Goal: Task Accomplishment & Management: Complete application form

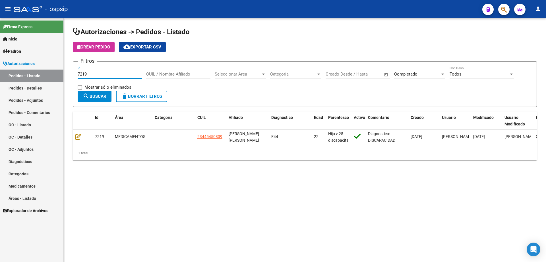
click at [4, 72] on mat-sidenav-container "Firma Express Inicio Calendario SSS Instructivos Contacto OS Padrón Afiliados E…" at bounding box center [273, 139] width 546 height 243
type input "7217"
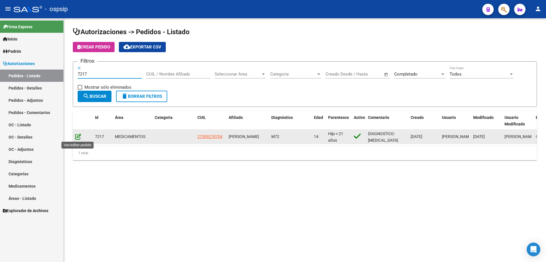
click at [79, 137] on icon at bounding box center [78, 136] width 6 height 6
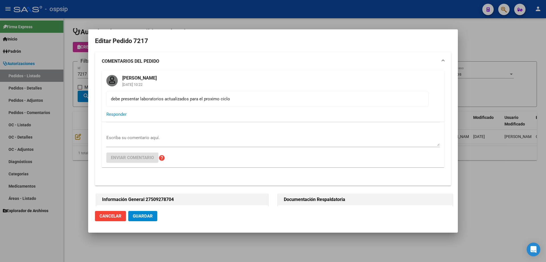
type input "Entre [PERSON_NAME], [GEOGRAPHIC_DATA], 3 DE CABALLERIA 1843"
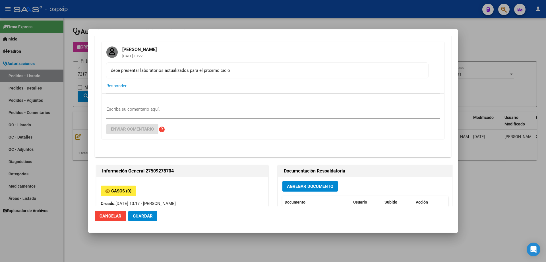
scroll to position [114, 0]
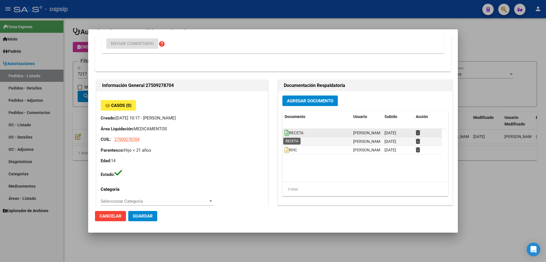
click at [285, 132] on icon at bounding box center [287, 133] width 5 height 6
click at [319, 97] on button "Agregar Documento" at bounding box center [311, 100] width 56 height 11
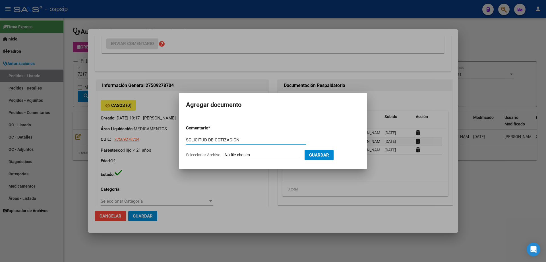
type input "SOLICITUD DE COTIZACION"
type input "C:\fakepath\Seguimiento_de_Compras - 2025 (7).pdf"
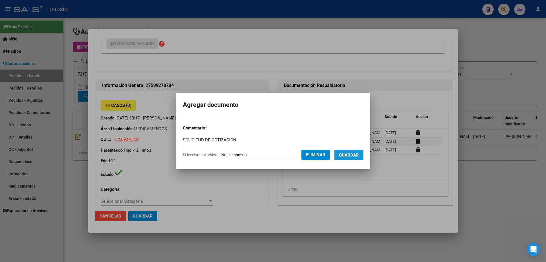
click at [357, 151] on button "Guardar" at bounding box center [349, 154] width 29 height 11
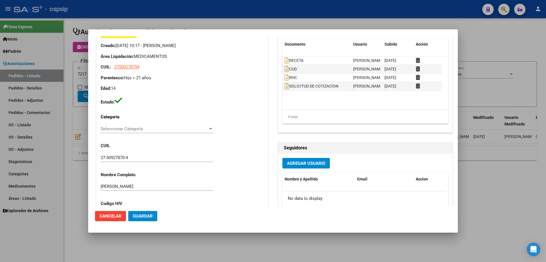
scroll to position [182, 0]
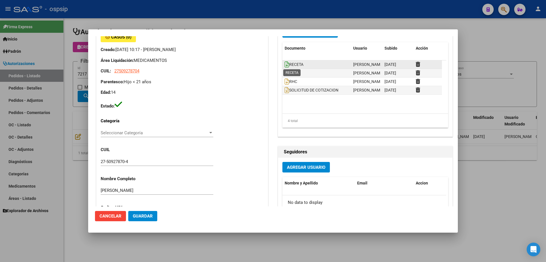
click at [285, 61] on icon at bounding box center [287, 64] width 5 height 6
drag, startPoint x: 75, startPoint y: 99, endPoint x: 84, endPoint y: 69, distance: 31.1
click at [75, 98] on div at bounding box center [273, 131] width 546 height 262
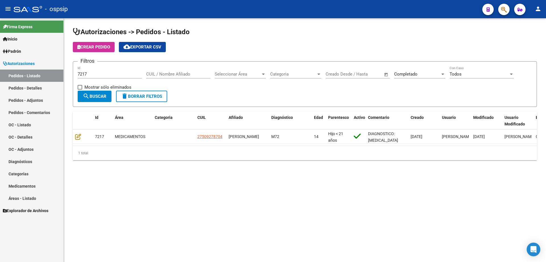
click at [89, 73] on input "7217" at bounding box center [110, 73] width 64 height 5
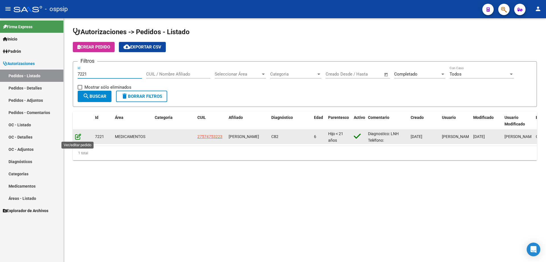
type input "7221"
click at [78, 137] on icon at bounding box center [78, 136] width 6 height 6
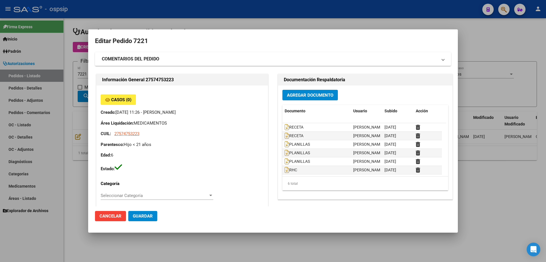
type input "[GEOGRAPHIC_DATA], [PERSON_NAME], [PERSON_NAME] 4375"
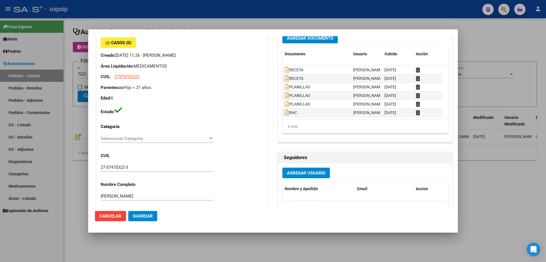
scroll to position [0, 0]
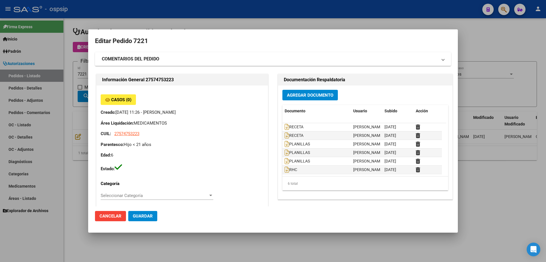
click at [74, 113] on div at bounding box center [273, 131] width 546 height 262
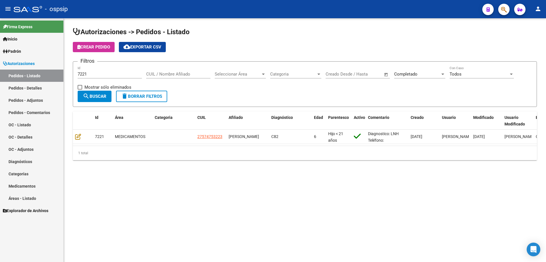
click at [98, 77] on div "7221 Id" at bounding box center [110, 72] width 64 height 12
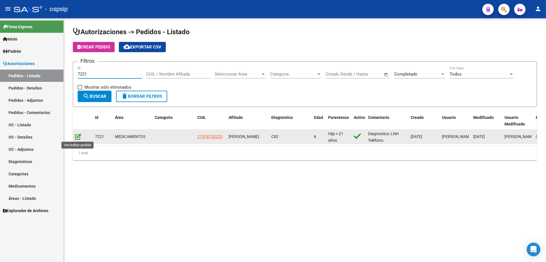
click at [78, 134] on icon at bounding box center [78, 136] width 6 height 6
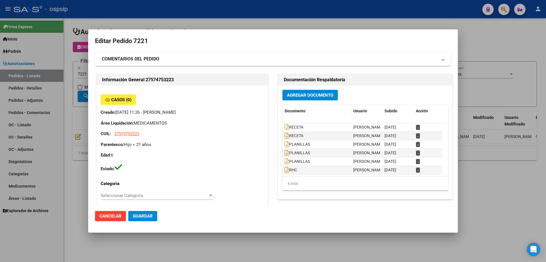
type input "[GEOGRAPHIC_DATA], [PERSON_NAME], [PERSON_NAME] 4375"
click at [285, 126] on icon at bounding box center [287, 127] width 5 height 6
click at [285, 136] on icon at bounding box center [287, 135] width 5 height 6
click at [293, 95] on span "Agregar Documento" at bounding box center [310, 95] width 46 height 5
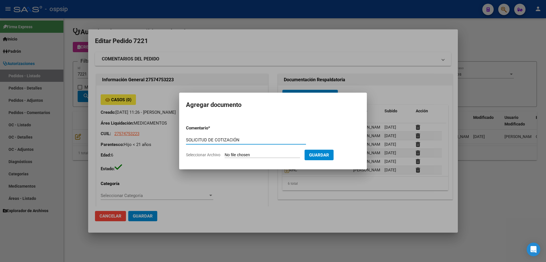
type input "SOLICITUD DE COTIZACIÓN"
type input "C:\fakepath\SOL COT 7221.pdf"
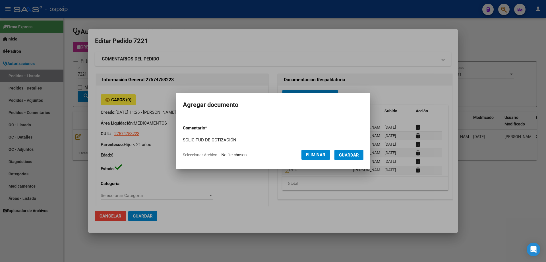
click at [354, 158] on button "Guardar" at bounding box center [349, 154] width 29 height 11
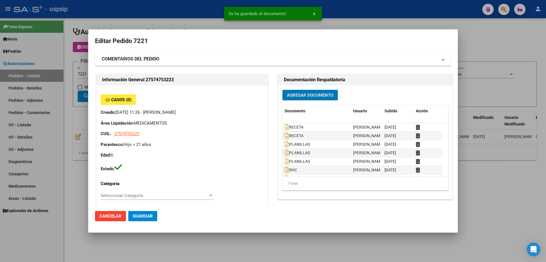
click at [71, 100] on div at bounding box center [273, 131] width 546 height 262
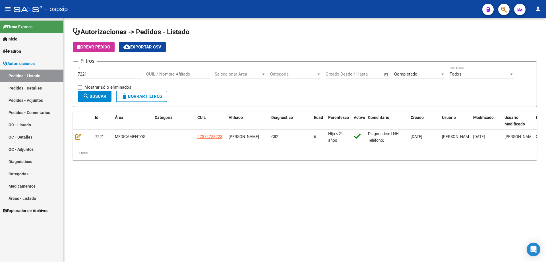
drag, startPoint x: 99, startPoint y: 73, endPoint x: 5, endPoint y: 73, distance: 93.9
click at [5, 73] on mat-sidenav-container "Firma Express Inicio Calendario SSS Instructivos Contacto OS Padrón Afiliados E…" at bounding box center [273, 139] width 546 height 243
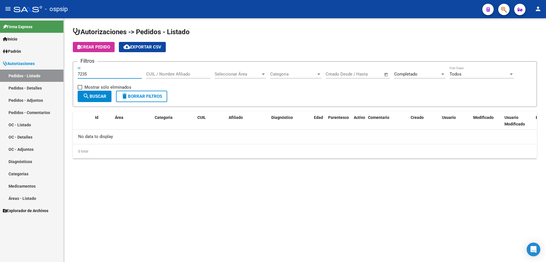
type input "7235"
click at [426, 73] on div "Completado" at bounding box center [418, 73] width 46 height 5
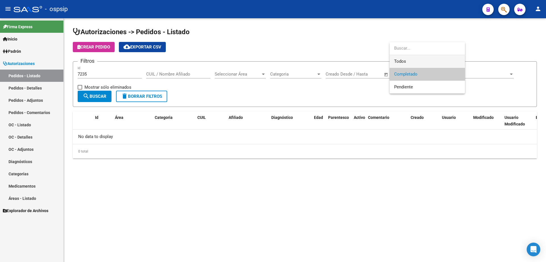
click at [426, 67] on span "Todos" at bounding box center [428, 61] width 66 height 13
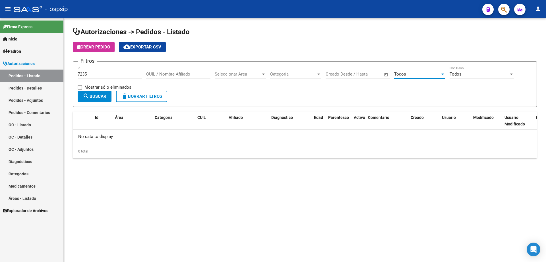
click at [422, 74] on div "Todos" at bounding box center [418, 73] width 46 height 5
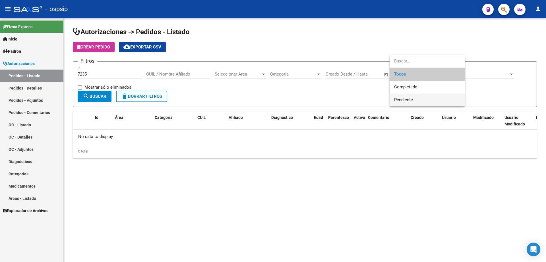
click at [421, 93] on span "Pendiente" at bounding box center [428, 99] width 66 height 13
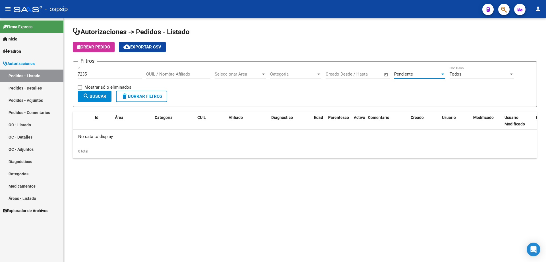
click at [90, 93] on button "search Buscar" at bounding box center [95, 96] width 34 height 11
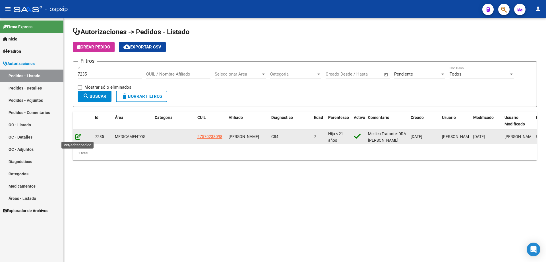
click at [77, 135] on icon at bounding box center [78, 136] width 6 height 6
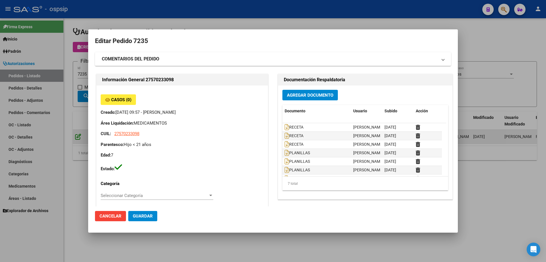
type input "[GEOGRAPHIC_DATA], LIBERTAD, [STREET_ADDRESS][PERSON_NAME]"
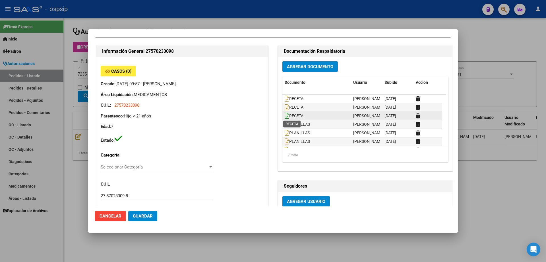
click at [285, 114] on icon at bounding box center [287, 115] width 5 height 6
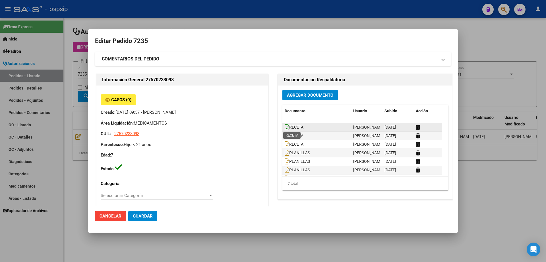
click at [285, 127] on icon at bounding box center [287, 127] width 5 height 6
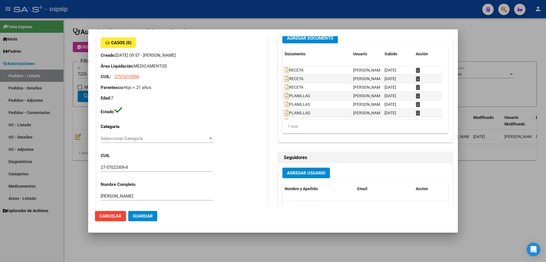
scroll to position [171, 0]
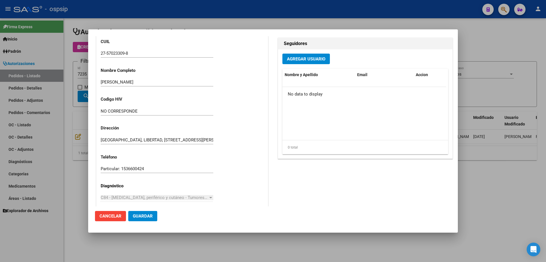
click at [83, 83] on div at bounding box center [273, 131] width 546 height 262
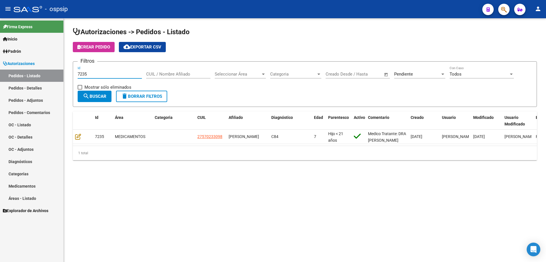
drag, startPoint x: 88, startPoint y: 75, endPoint x: 37, endPoint y: 75, distance: 50.4
click at [37, 75] on mat-sidenav-container "Firma Express Inicio Calendario SSS Instructivos Contacto OS Padrón Afiliados E…" at bounding box center [273, 139] width 546 height 243
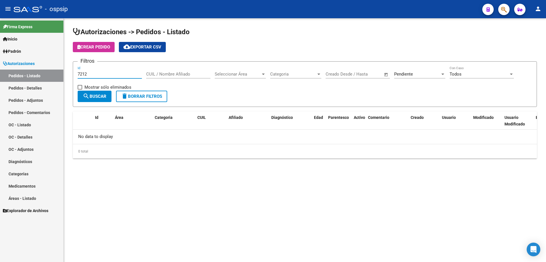
type input "7212"
click at [431, 73] on div "Pendiente" at bounding box center [418, 73] width 46 height 5
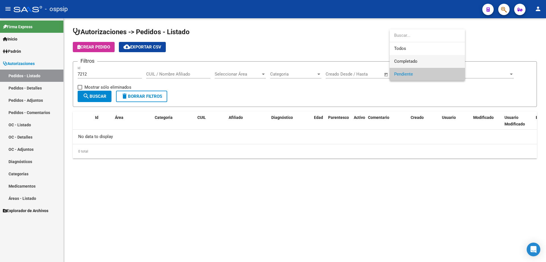
click at [428, 64] on span "Completado" at bounding box center [428, 61] width 66 height 13
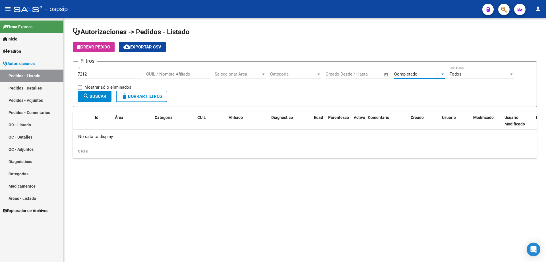
click at [95, 96] on span "search Buscar" at bounding box center [95, 96] width 24 height 5
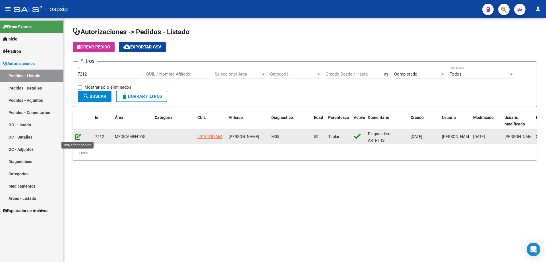
click at [78, 135] on icon at bounding box center [78, 136] width 6 height 6
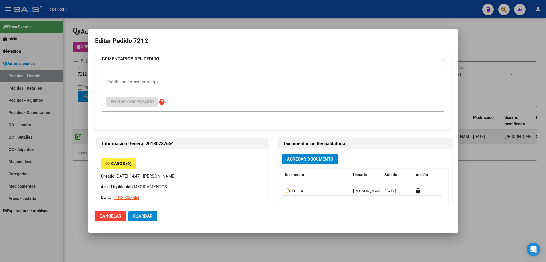
type input "Capital Federal, CABA, COLOMBRES 1070, Piso: 0, Departamento: PB 3"
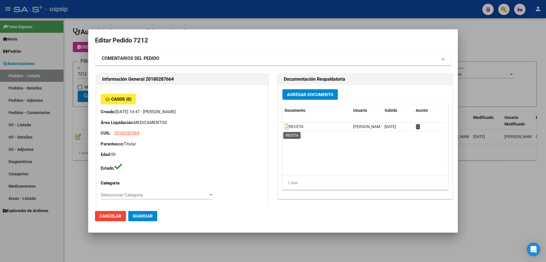
scroll to position [0, 0]
click at [285, 127] on icon at bounding box center [287, 127] width 5 height 6
click at [285, 126] on icon at bounding box center [287, 127] width 5 height 6
click at [311, 98] on button "Agregar Documento" at bounding box center [311, 95] width 56 height 11
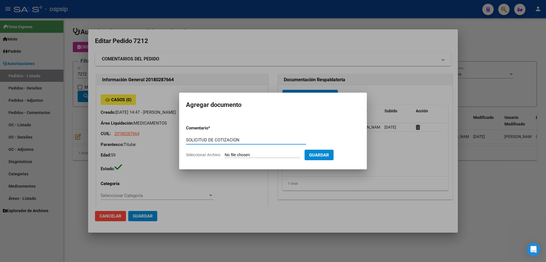
type input "SOLICITUD DE COTIZACION"
type input "C:\fakepath\SOL COT 7212.pdf"
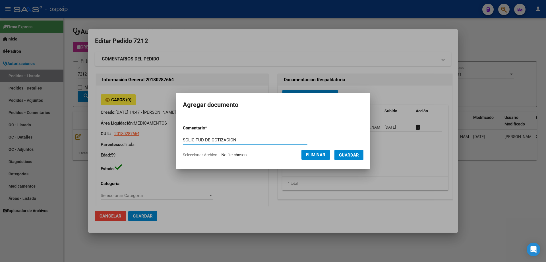
click at [364, 159] on button "Guardar" at bounding box center [349, 154] width 29 height 11
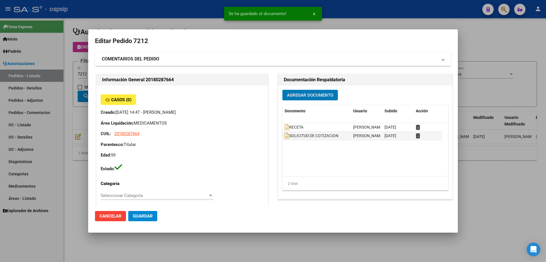
click at [93, 109] on mat-dialog-content "Editar Pedido 7212 COMENTARIOS DEL PEDIDO Escriba su comentario aquí. Enviar co…" at bounding box center [273, 121] width 370 height 170
drag, startPoint x: 79, startPoint y: 101, endPoint x: 79, endPoint y: 77, distance: 23.9
click at [79, 101] on div at bounding box center [273, 131] width 546 height 262
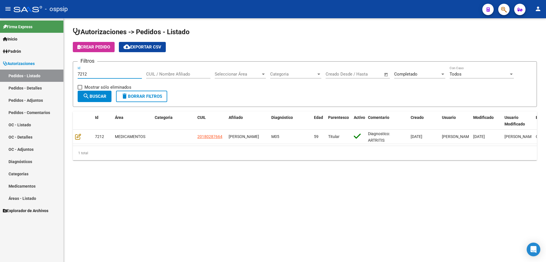
click at [98, 73] on input "7212" at bounding box center [110, 73] width 64 height 5
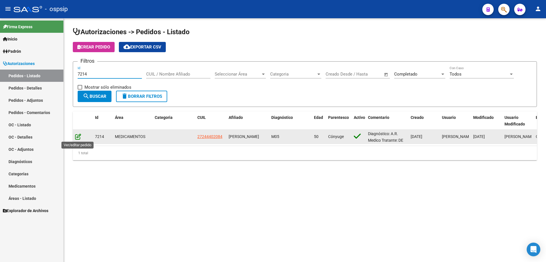
type input "7214"
click at [77, 136] on icon at bounding box center [78, 136] width 6 height 6
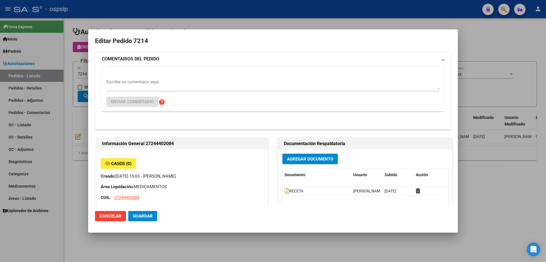
type input "[GEOGRAPHIC_DATA], PRESIDENTE DERQ, DINAMARCA 422"
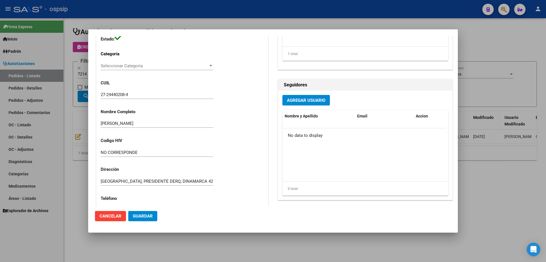
scroll to position [85, 0]
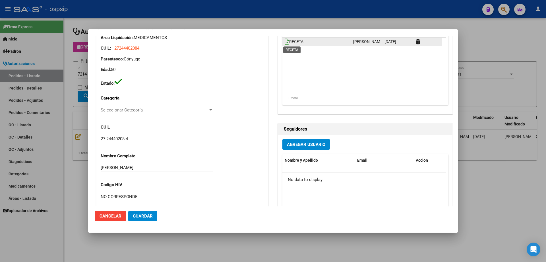
click at [285, 40] on icon at bounding box center [287, 41] width 5 height 6
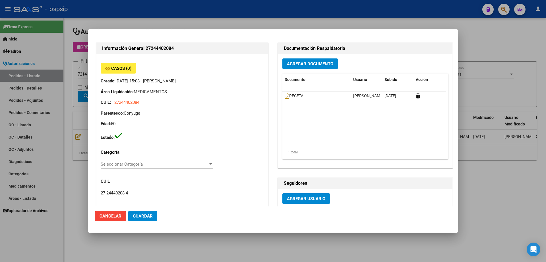
scroll to position [0, 0]
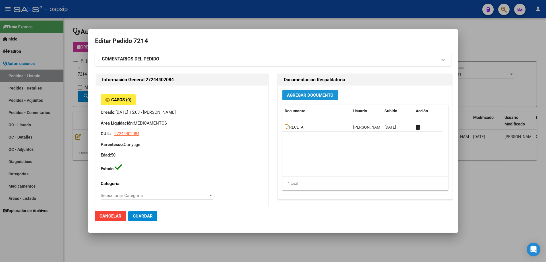
click at [311, 96] on span "Agregar Documento" at bounding box center [310, 95] width 46 height 5
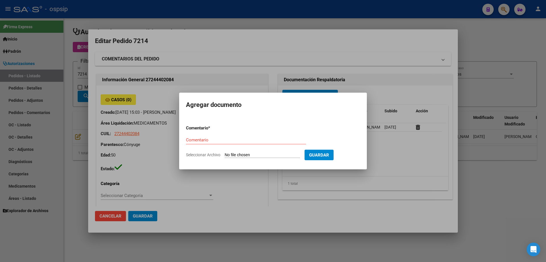
type input "C:\fakepath\SOL COT 7214-1-2.pdf"
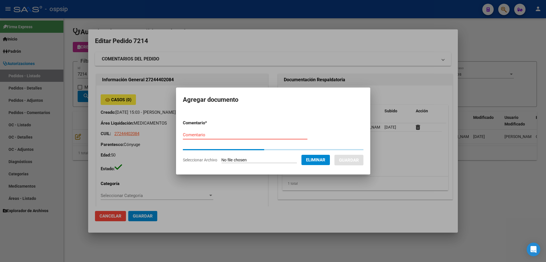
click at [237, 138] on div "Comentario" at bounding box center [245, 134] width 125 height 9
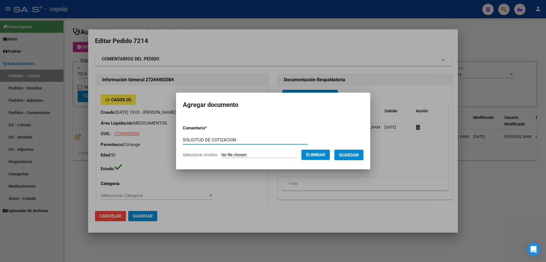
type input "SOLICITUD DE COTIZACION"
click at [348, 157] on span "Guardar" at bounding box center [349, 154] width 20 height 5
